Goal: Information Seeking & Learning: Find specific fact

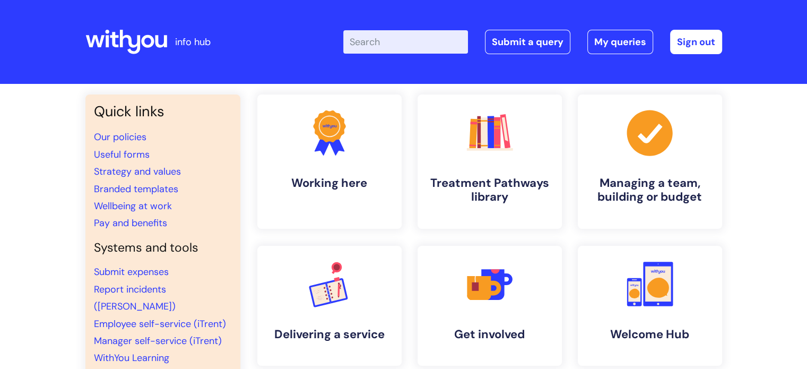
click at [381, 46] on input "Enter your search term here..." at bounding box center [405, 41] width 125 height 23
type input "values"
click button "Search" at bounding box center [0, 0] width 0 height 0
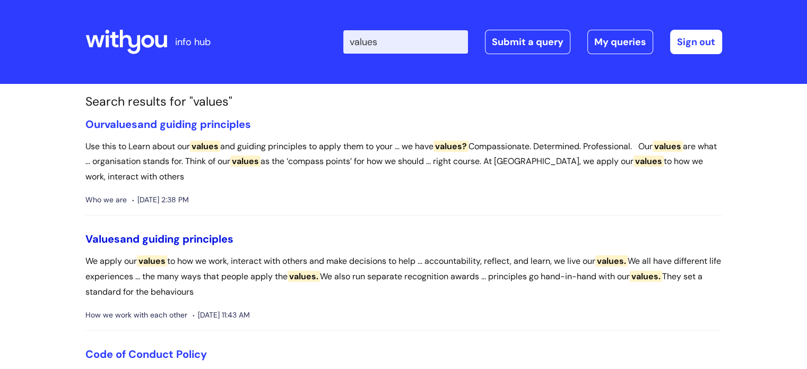
click at [193, 240] on link "Values and guiding principles" at bounding box center [159, 239] width 148 height 14
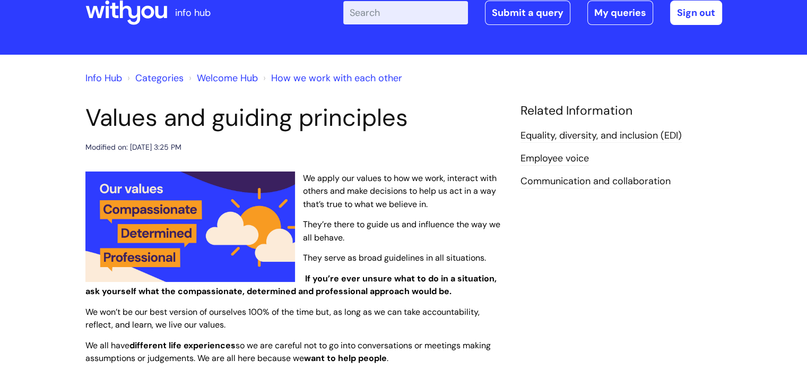
scroll to position [33, 0]
